Goal: Ask a question: Seek information or help from site administrators or community

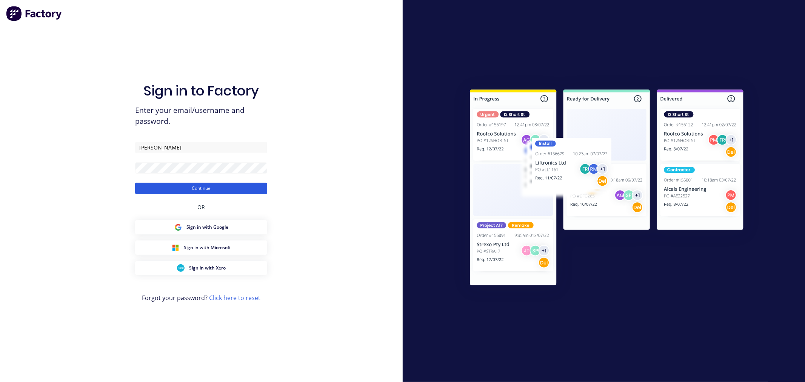
click at [253, 191] on button "Continue" at bounding box center [201, 188] width 132 height 11
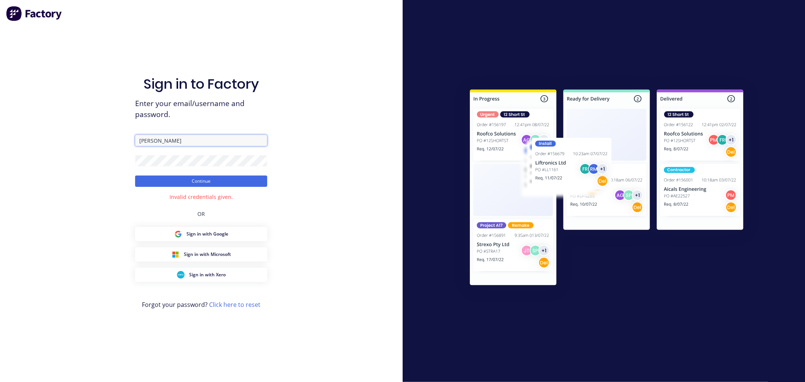
click at [225, 140] on input "[PERSON_NAME]" at bounding box center [201, 140] width 132 height 11
click at [219, 141] on input "[PERSON_NAME]" at bounding box center [201, 140] width 132 height 11
drag, startPoint x: 200, startPoint y: 139, endPoint x: 111, endPoint y: 134, distance: 89.2
click at [111, 134] on div "Sign in to Factory Enter your email/username and password. [PERSON_NAME] Contin…" at bounding box center [201, 191] width 403 height 382
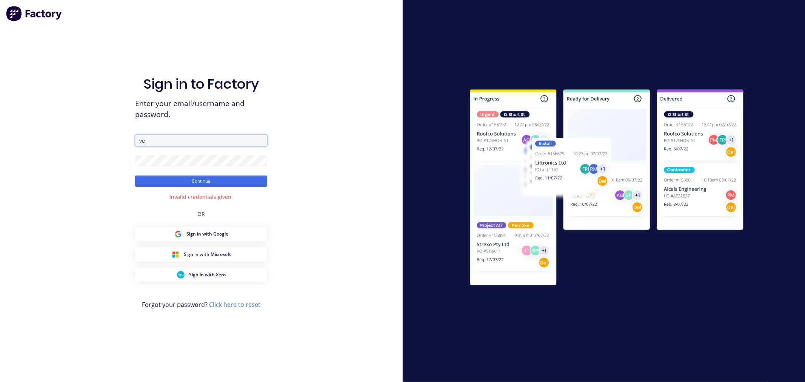
type input "v"
type input "[PERSON_NAME][EMAIL_ADDRESS][DOMAIN_NAME]"
drag, startPoint x: 192, startPoint y: 171, endPoint x: 192, endPoint y: 183, distance: 12.1
click at [194, 178] on form "[PERSON_NAME][EMAIL_ADDRESS][DOMAIN_NAME] Continue" at bounding box center [201, 161] width 132 height 52
click at [192, 183] on button "Continue" at bounding box center [201, 181] width 132 height 11
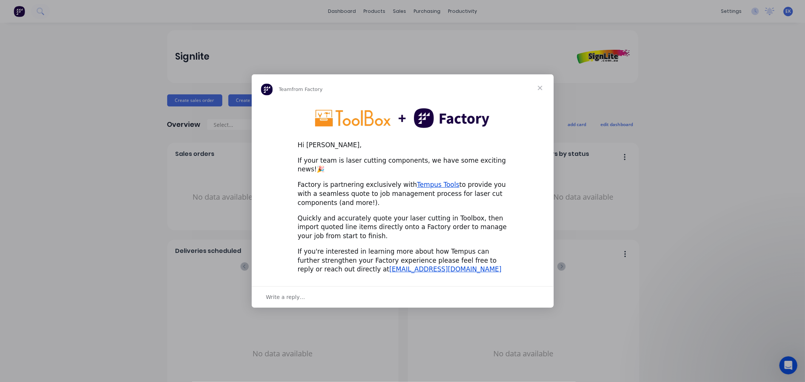
click at [541, 94] on span "Close" at bounding box center [540, 87] width 27 height 27
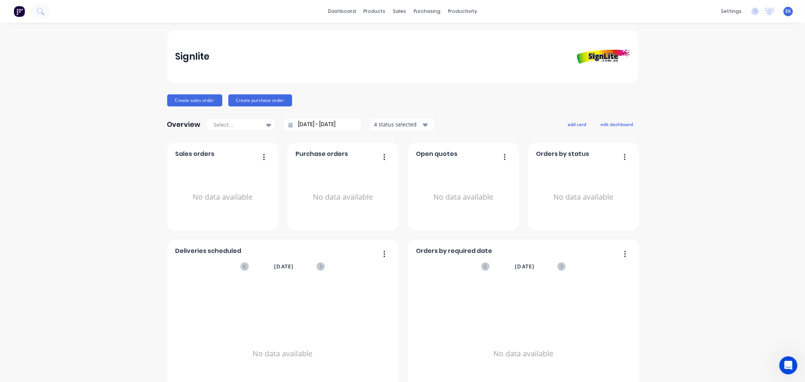
click at [786, 13] on span "EK" at bounding box center [789, 11] width 6 height 7
click at [786, 14] on span "EK" at bounding box center [789, 11] width 6 height 7
click at [735, 79] on button "Profile" at bounding box center [741, 79] width 100 height 15
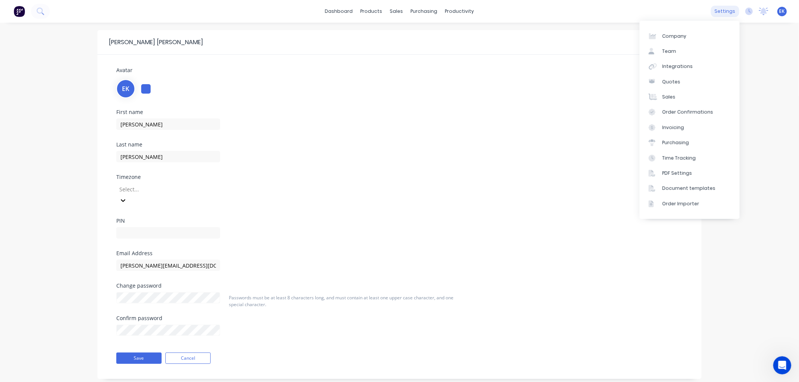
click at [735, 11] on div "settings" at bounding box center [725, 11] width 28 height 11
click at [785, 13] on div "EK Signlite [PERSON_NAME] Administrator Profile Sign out" at bounding box center [781, 11] width 9 height 9
click at [748, 9] on icon at bounding box center [749, 12] width 8 height 8
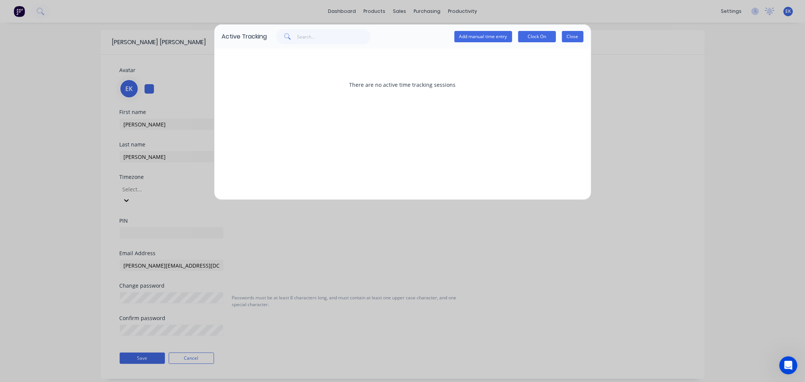
click at [571, 41] on button "Close" at bounding box center [573, 36] width 22 height 11
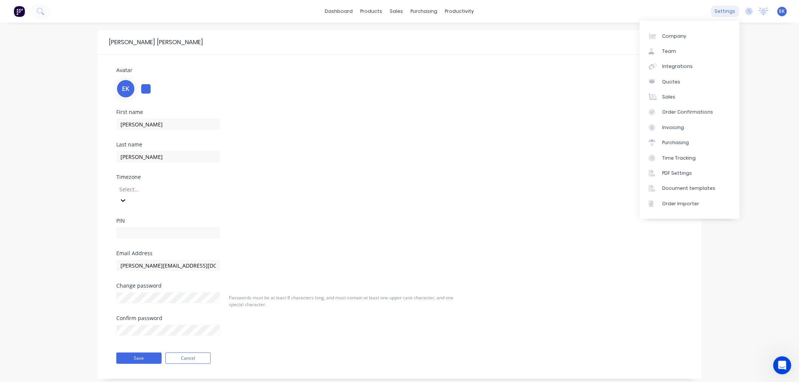
click at [727, 12] on div "settings" at bounding box center [725, 11] width 28 height 11
click at [457, 263] on div "Email Address [PERSON_NAME][EMAIL_ADDRESS][DOMAIN_NAME]" at bounding box center [400, 267] width 578 height 32
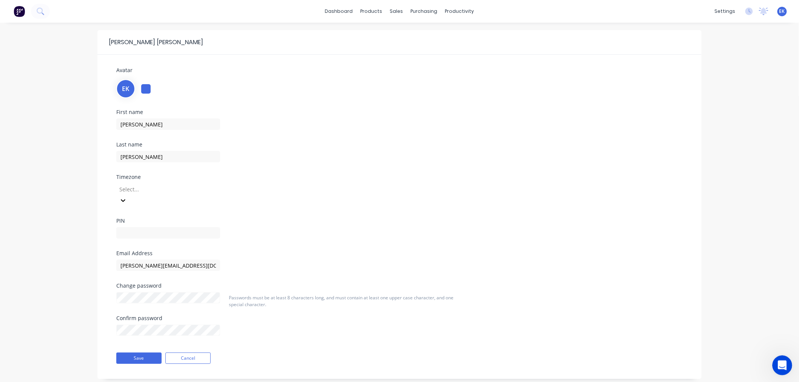
click at [779, 359] on icon "Open Intercom Messenger" at bounding box center [781, 364] width 12 height 12
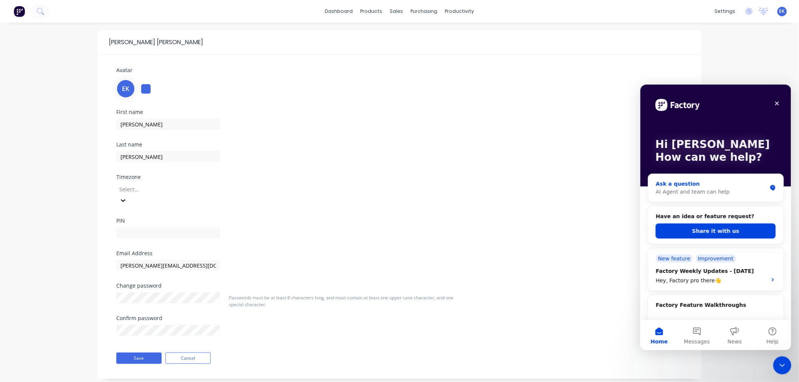
click at [706, 187] on div "Ask a question" at bounding box center [710, 184] width 111 height 8
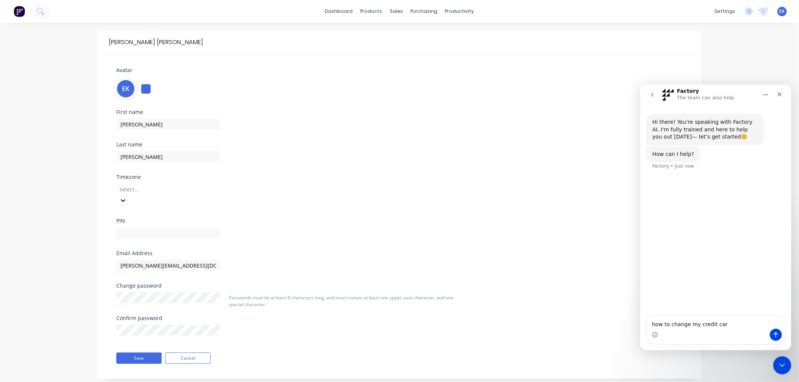
type textarea "how to change my credit card"
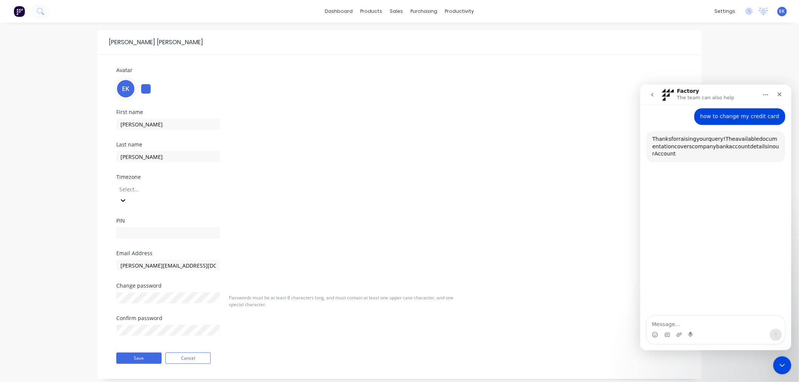
scroll to position [65, 0]
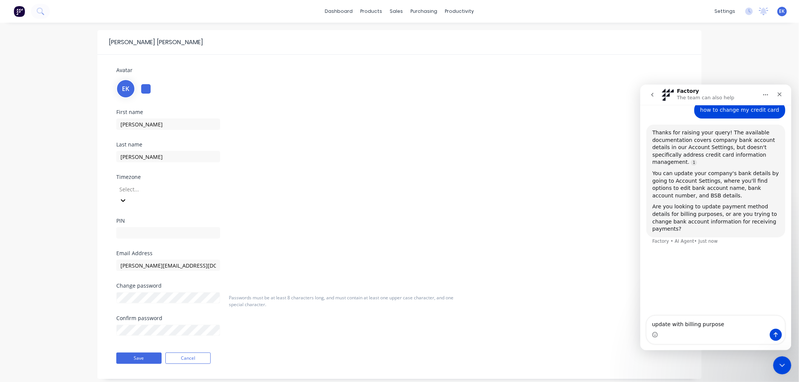
type textarea "update with billing purposes"
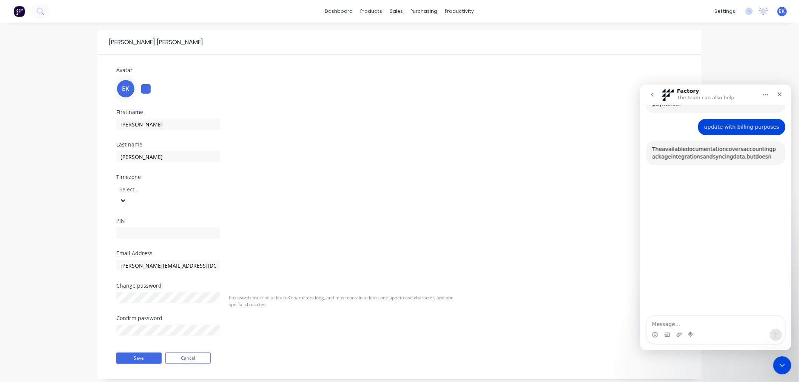
scroll to position [199, 0]
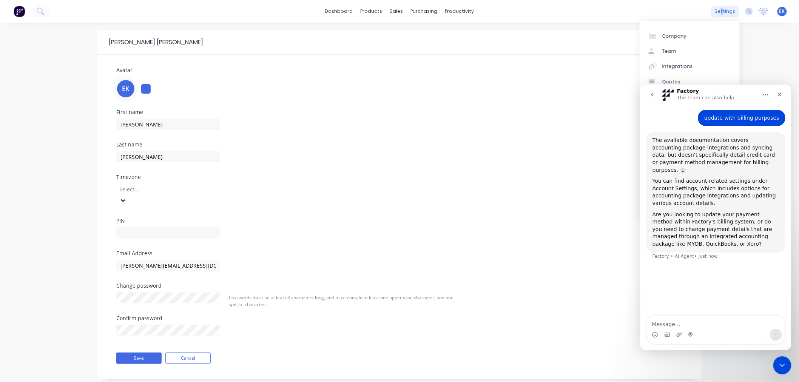
click at [724, 10] on div "settings" at bounding box center [725, 11] width 28 height 11
click at [766, 95] on icon "Home" at bounding box center [765, 94] width 6 height 6
drag, startPoint x: 755, startPoint y: 65, endPoint x: 760, endPoint y: 70, distance: 6.7
click at [756, 65] on div "[PERSON_NAME] Avatar EK First name [PERSON_NAME] Last name [PERSON_NAME] Timezo…" at bounding box center [399, 210] width 799 height 375
click at [711, 73] on div "[PERSON_NAME] Avatar EK First name [PERSON_NAME] Last name [PERSON_NAME] Timezo…" at bounding box center [399, 210] width 799 height 375
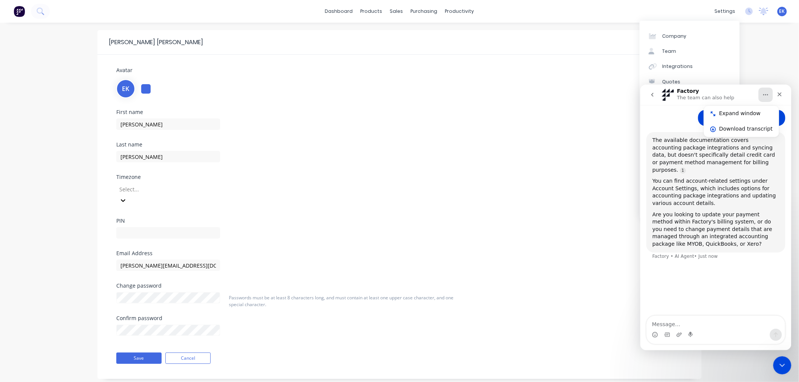
click at [733, 12] on div "settings" at bounding box center [725, 11] width 28 height 11
click at [780, 96] on icon "Close" at bounding box center [779, 94] width 6 height 6
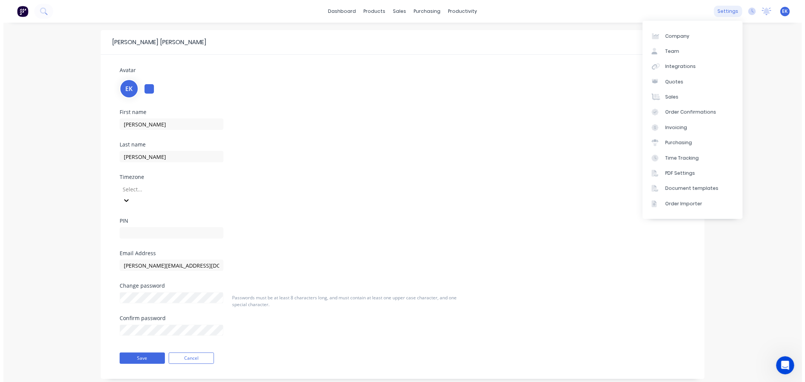
scroll to position [137, 0]
click at [726, 10] on div "settings" at bounding box center [725, 11] width 28 height 11
click at [676, 48] on link "Team" at bounding box center [690, 51] width 100 height 15
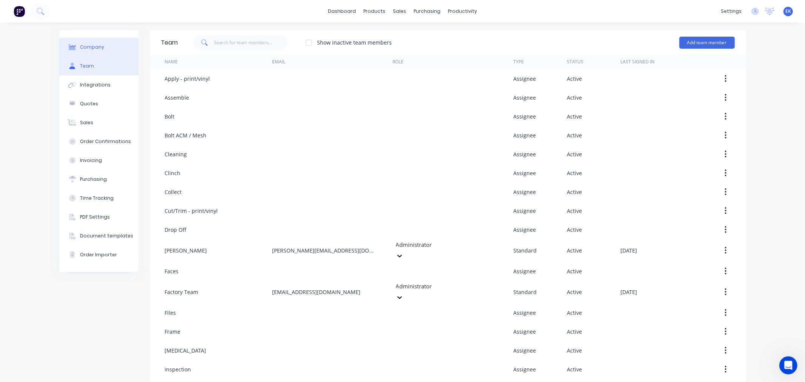
click at [73, 48] on div at bounding box center [72, 47] width 11 height 7
select select "AU"
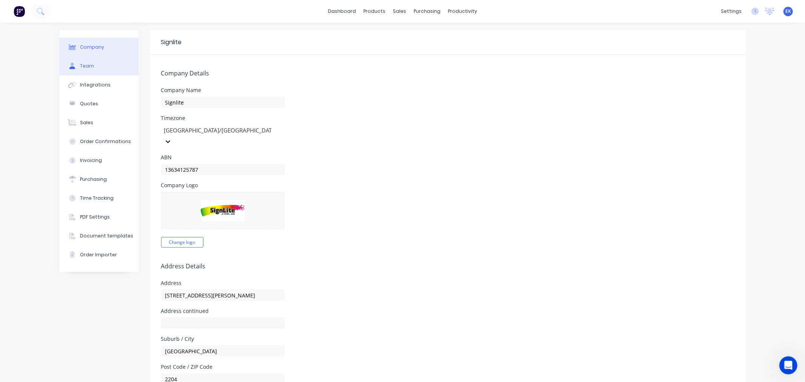
click at [106, 70] on button "Team" at bounding box center [98, 66] width 79 height 19
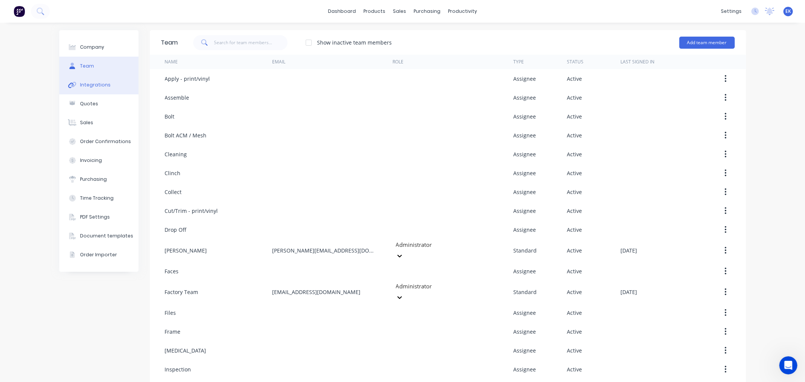
click at [95, 90] on button "Integrations" at bounding box center [98, 85] width 79 height 19
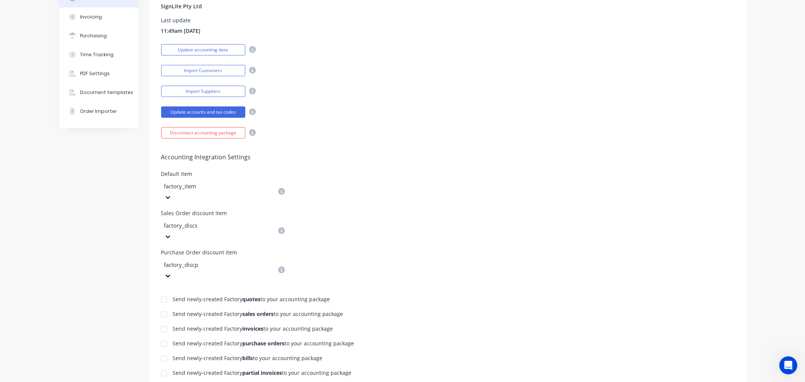
scroll to position [47, 0]
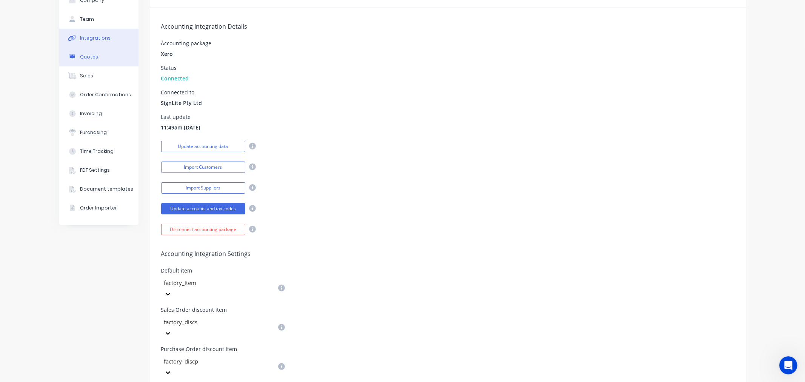
click at [101, 59] on button "Quotes" at bounding box center [98, 57] width 79 height 19
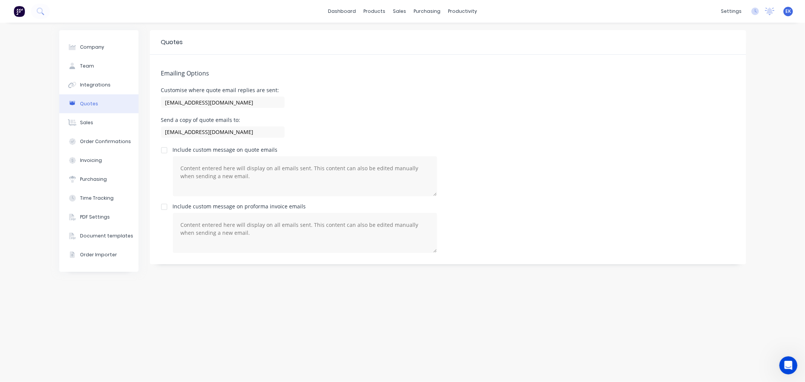
click at [788, 9] on span "EK" at bounding box center [789, 11] width 6 height 7
click at [753, 9] on icon at bounding box center [756, 12] width 8 height 8
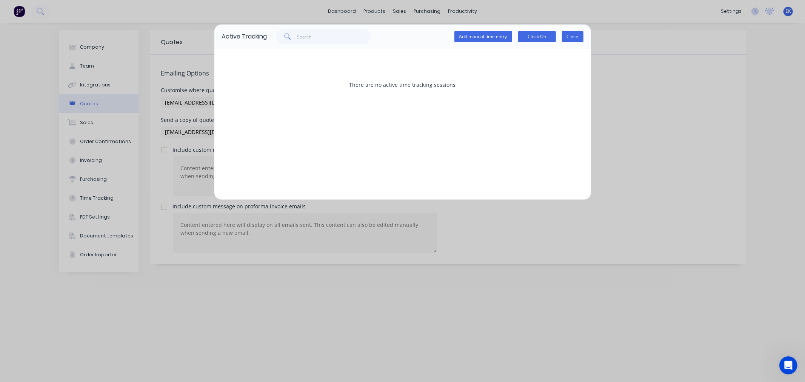
click at [578, 38] on button "Close" at bounding box center [573, 36] width 22 height 11
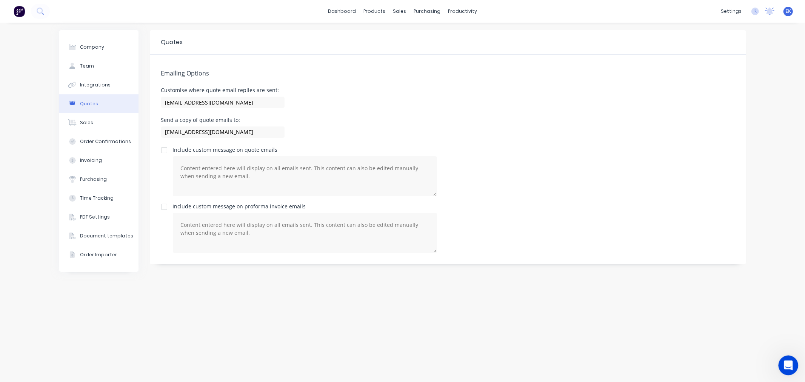
drag, startPoint x: 775, startPoint y: 372, endPoint x: 779, endPoint y: 370, distance: 4.6
click at [776, 372] on div "Company Team Integrations Quotes Sales Order Confirmations Invoicing Purchasing…" at bounding box center [402, 202] width 805 height 359
click at [784, 365] on icon "Open Intercom Messenger" at bounding box center [788, 364] width 12 height 12
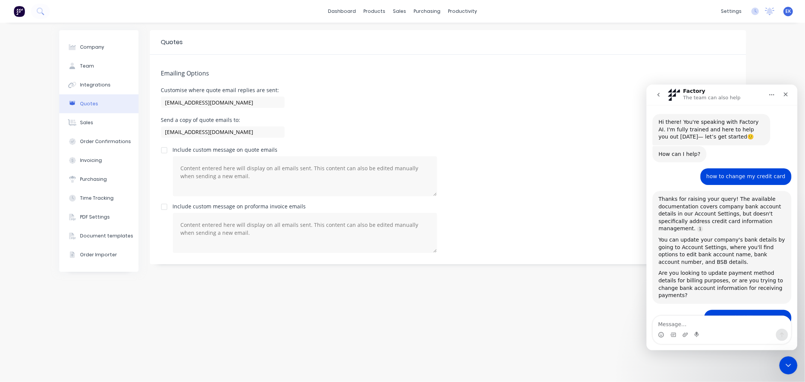
scroll to position [137, 0]
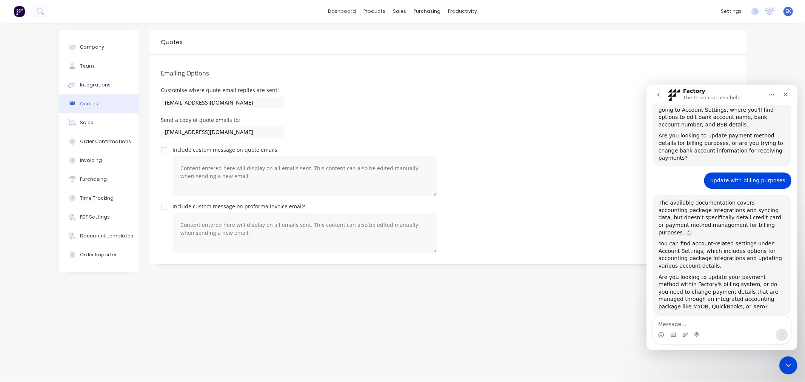
click at [695, 324] on textarea "Message…" at bounding box center [722, 322] width 138 height 13
type textarea "where can i find account settings button"
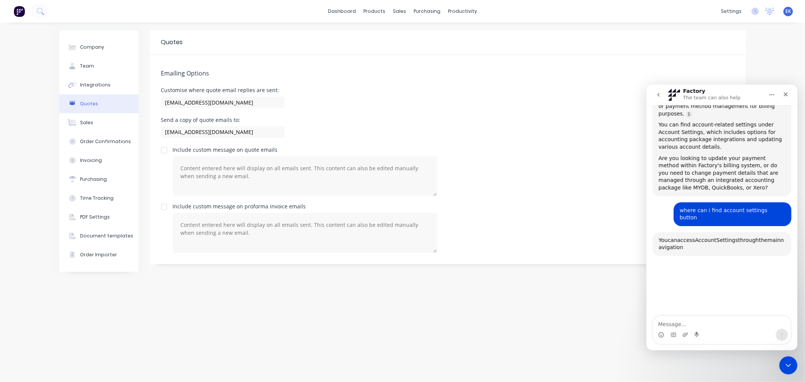
scroll to position [341, 0]
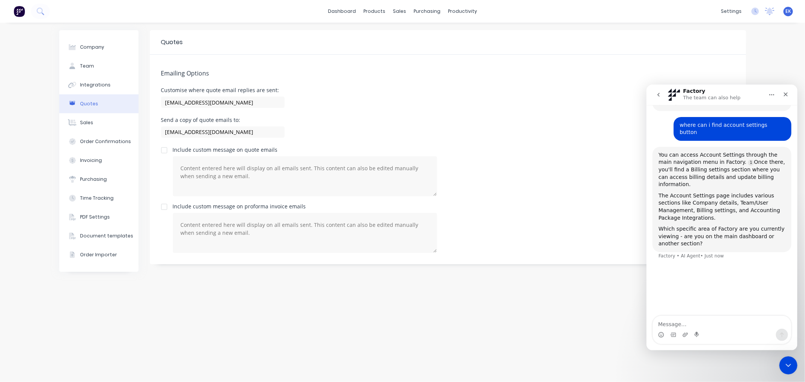
click at [11, 14] on button at bounding box center [19, 11] width 16 height 15
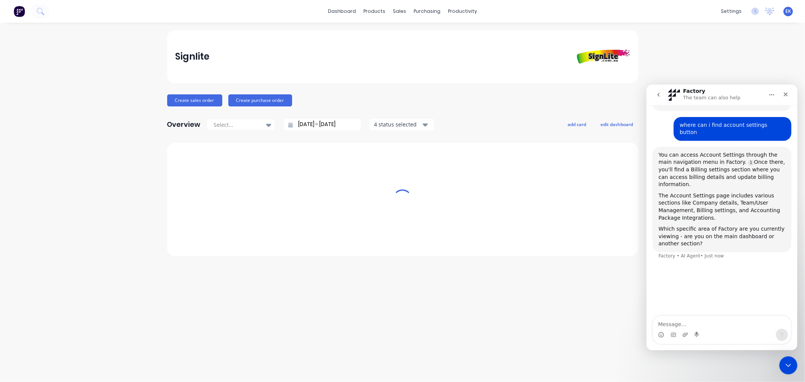
click at [17, 10] on img at bounding box center [19, 11] width 11 height 11
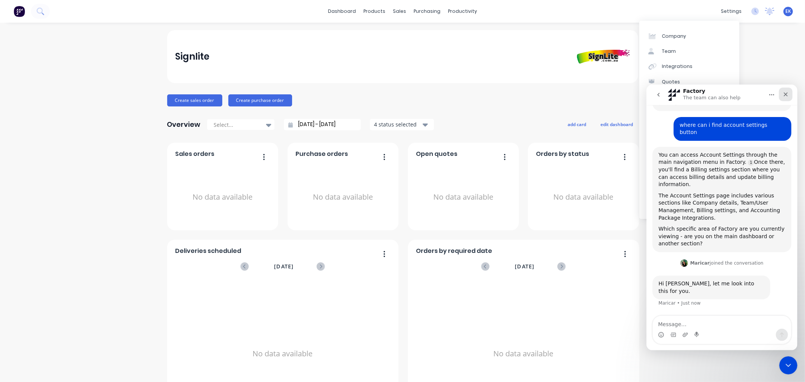
click at [783, 93] on icon "Close" at bounding box center [786, 94] width 6 height 6
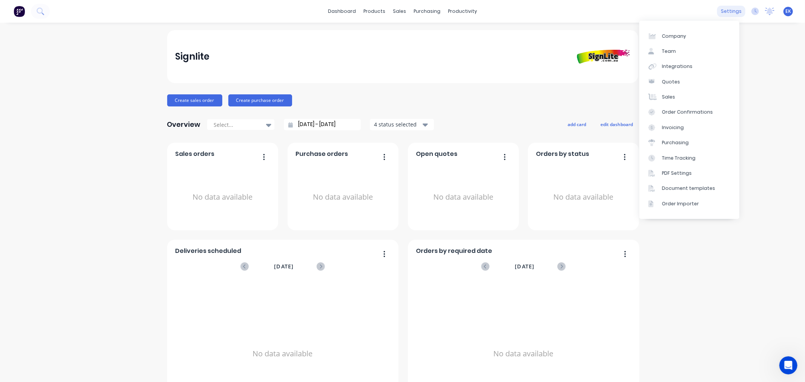
click at [733, 11] on div "settings" at bounding box center [731, 11] width 28 height 11
